Goal: Information Seeking & Learning: Stay updated

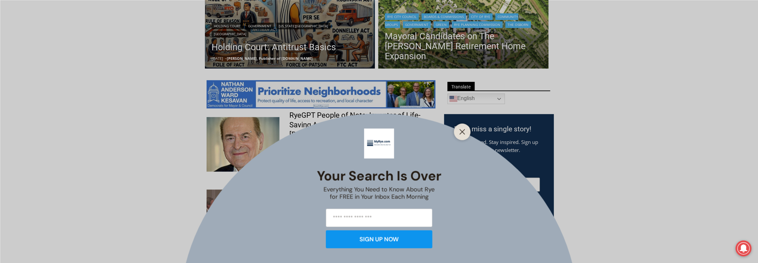
scroll to position [154, 0]
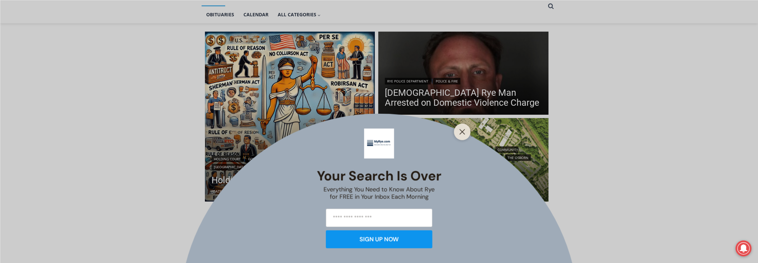
click at [468, 132] on div at bounding box center [462, 131] width 17 height 17
click at [457, 132] on button "Close" at bounding box center [461, 131] width 9 height 9
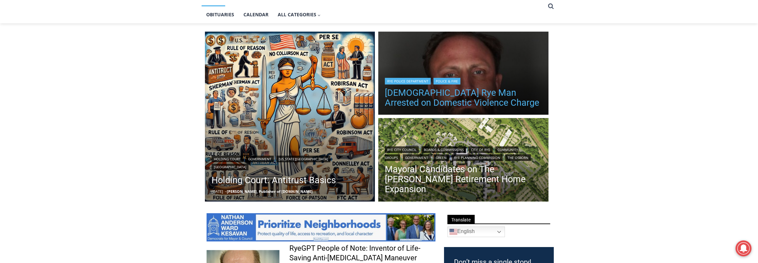
click at [462, 106] on link "[DEMOGRAPHIC_DATA] Rye Man Arrested on Domestic Violence Charge" at bounding box center [463, 98] width 157 height 20
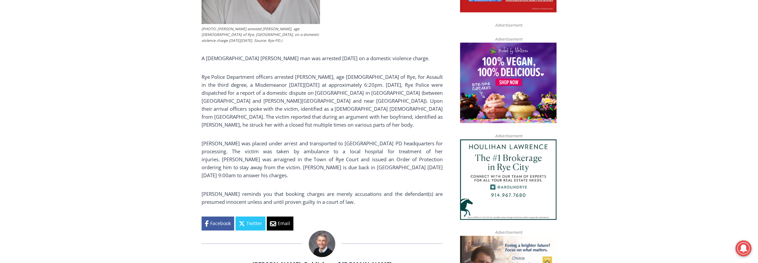
scroll to position [286, 0]
